Goal: Communication & Community: Answer question/provide support

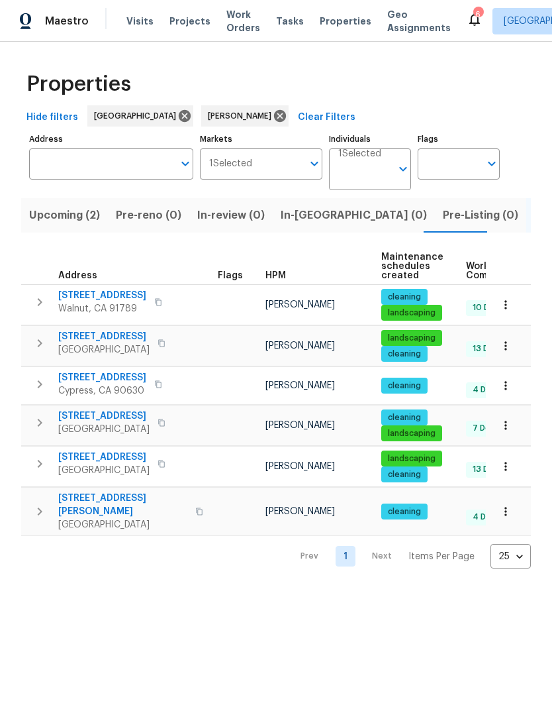
click at [107, 502] on span "[STREET_ADDRESS][PERSON_NAME]" at bounding box center [122, 504] width 129 height 26
click at [42, 503] on icon "button" at bounding box center [40, 511] width 16 height 16
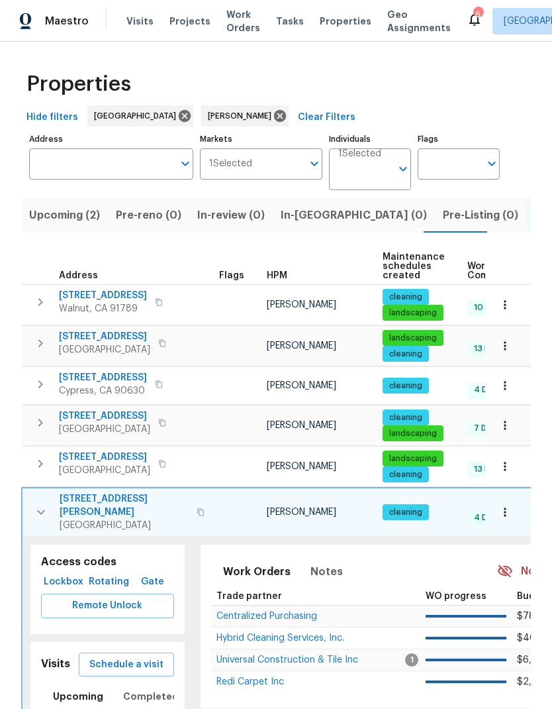
click at [58, 574] on span "Lockbox" at bounding box center [63, 582] width 34 height 17
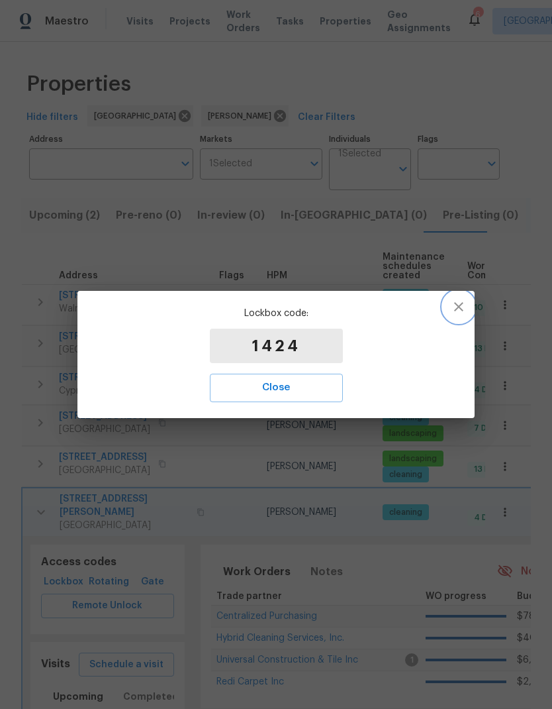
click at [456, 309] on icon "button" at bounding box center [458, 306] width 9 height 9
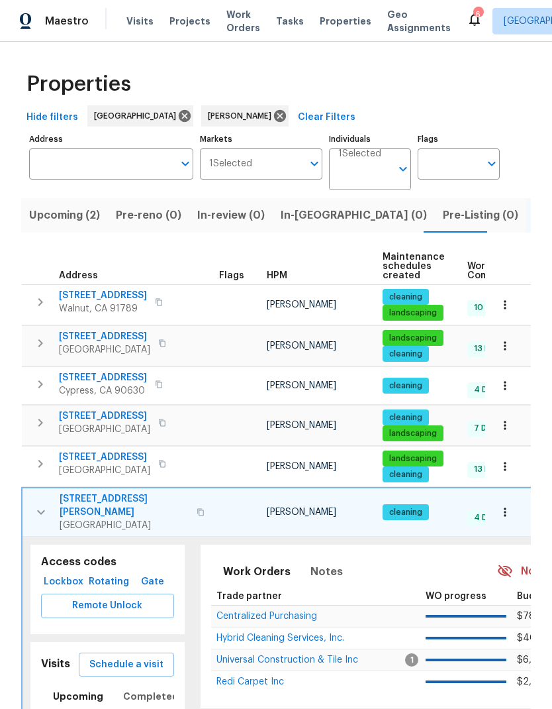
click at [30, 504] on button "button" at bounding box center [41, 512] width 26 height 40
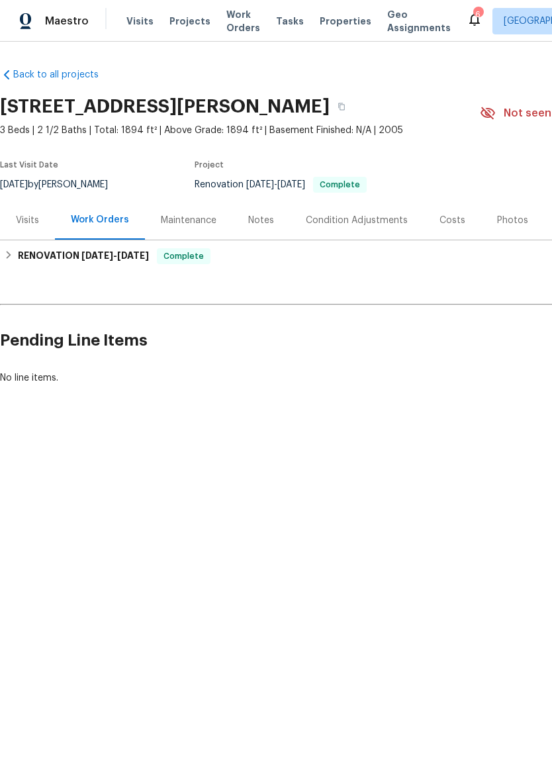
click at [185, 213] on div "Maintenance" at bounding box center [188, 220] width 87 height 39
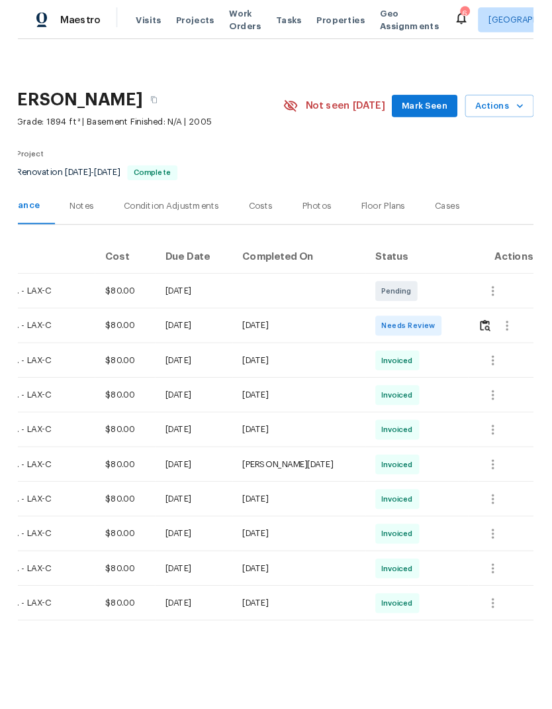
scroll to position [0, 196]
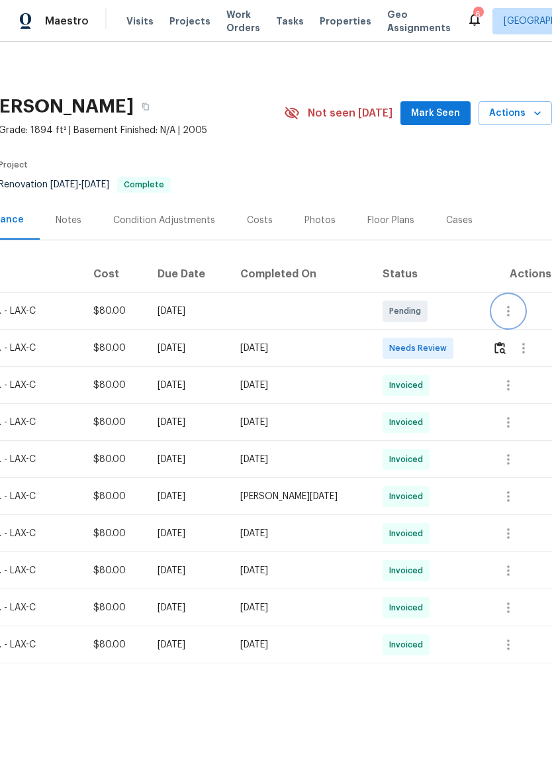
click at [510, 307] on icon "button" at bounding box center [508, 311] width 3 height 11
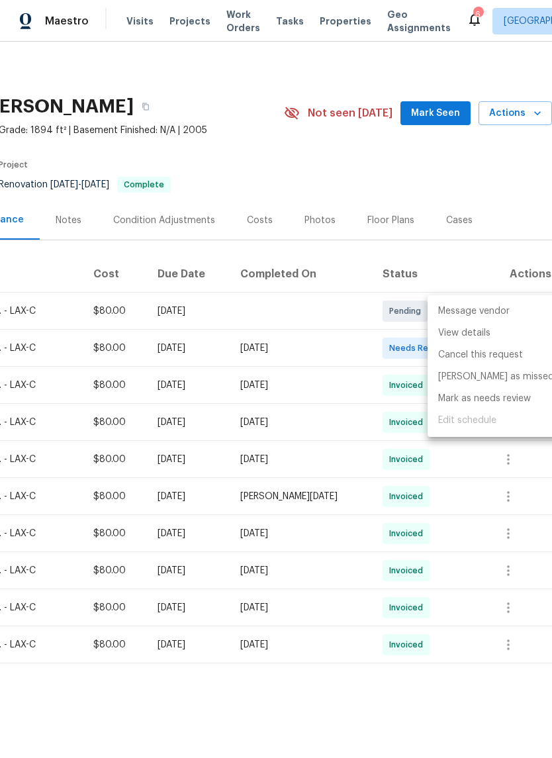
click at [488, 315] on li "Message vendor" at bounding box center [496, 312] width 137 height 22
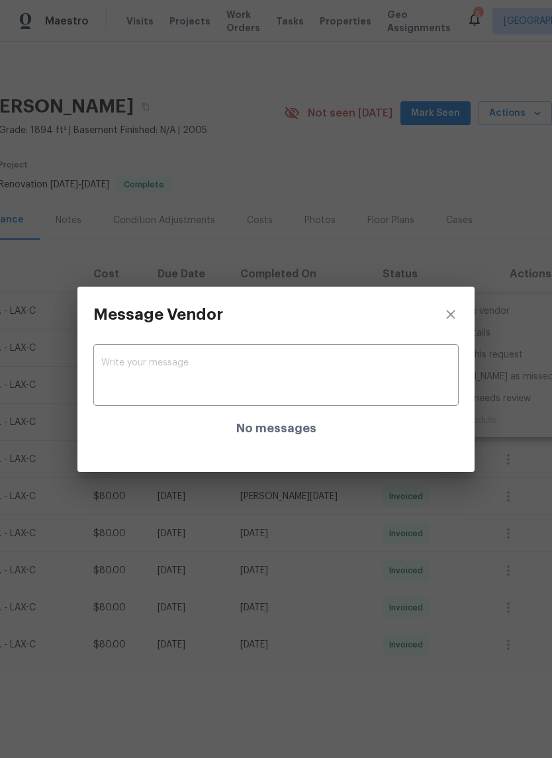
click at [198, 376] on textarea at bounding box center [276, 376] width 350 height 37
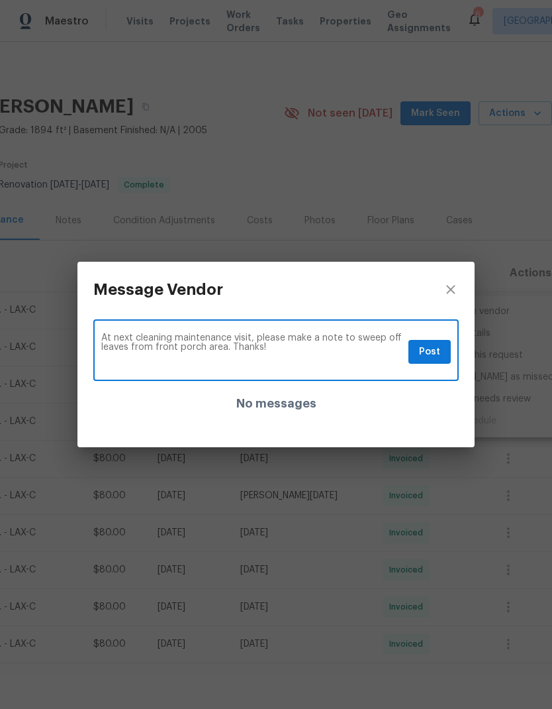
type textarea "At next cleaning maintenance visit, please make a note to sweep off leaves from…"
click at [430, 352] on span "Post" at bounding box center [429, 352] width 21 height 17
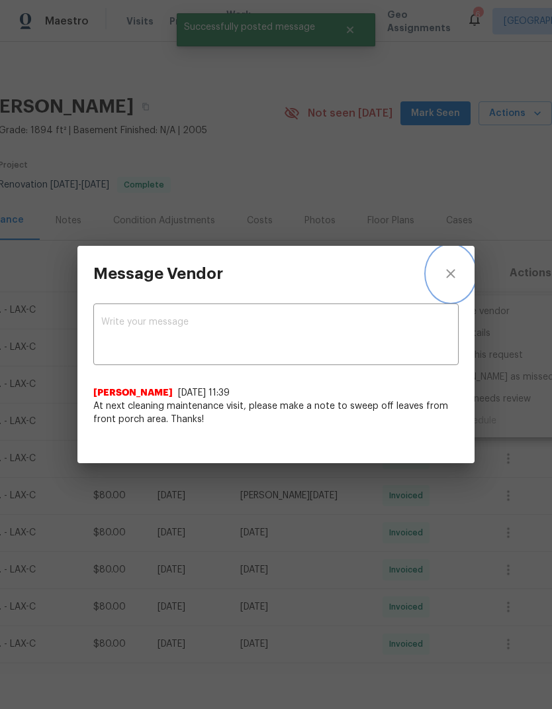
click at [456, 273] on icon "close" at bounding box center [451, 274] width 16 height 16
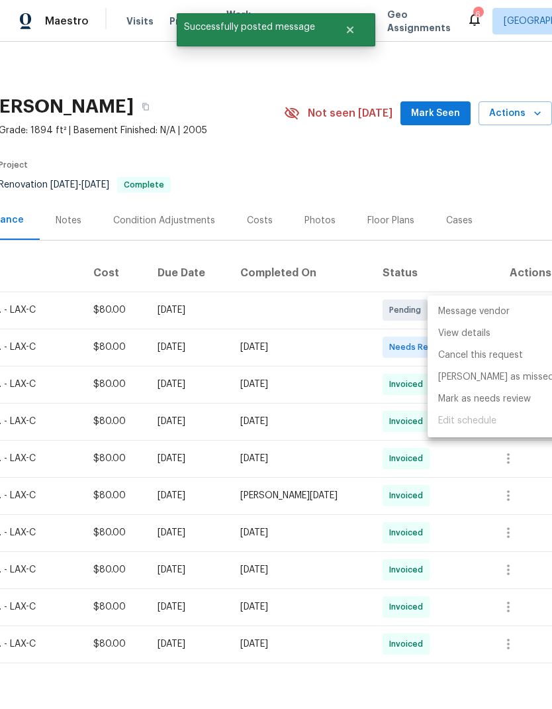
click at [336, 302] on div at bounding box center [276, 354] width 552 height 709
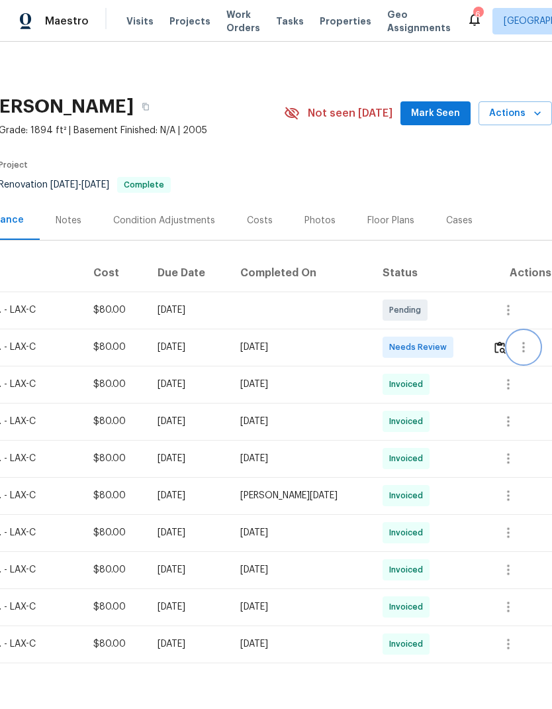
click at [527, 346] on icon "button" at bounding box center [524, 347] width 16 height 16
click at [505, 348] on li "Message vendor" at bounding box center [495, 349] width 93 height 22
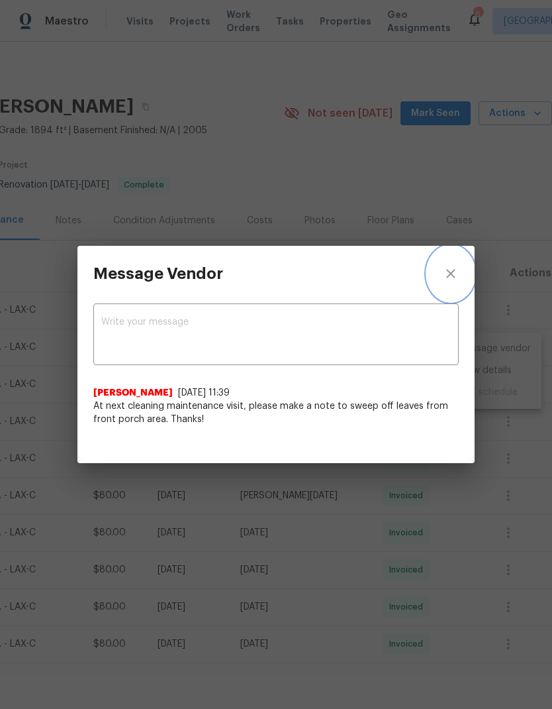
click at [444, 273] on icon "close" at bounding box center [451, 274] width 16 height 16
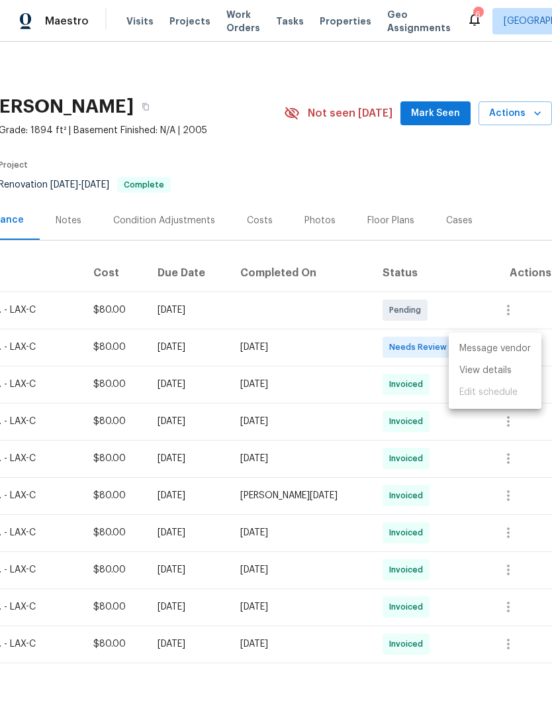
click at [242, 258] on div at bounding box center [276, 354] width 552 height 709
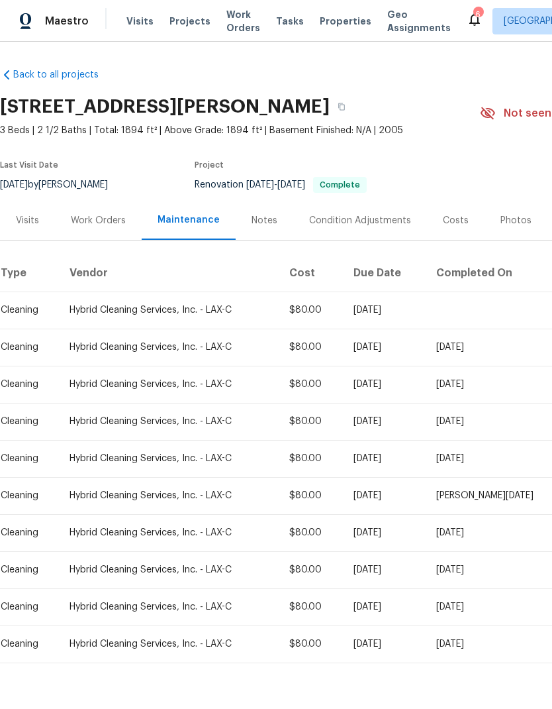
scroll to position [0, 0]
